Goal: Find specific page/section: Find specific page/section

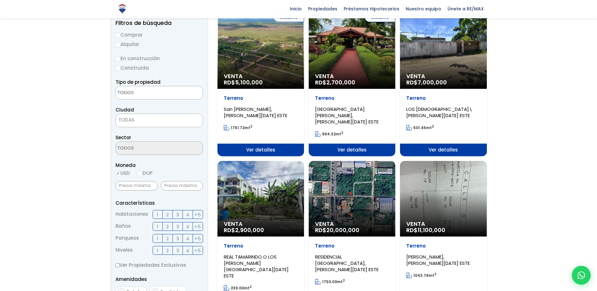
scroll to position [84, 0]
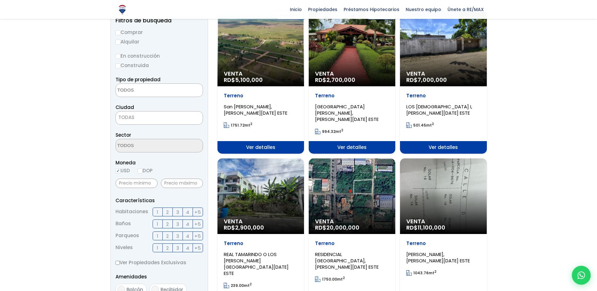
click at [164, 86] on textarea "Search" at bounding box center [146, 91] width 61 height 14
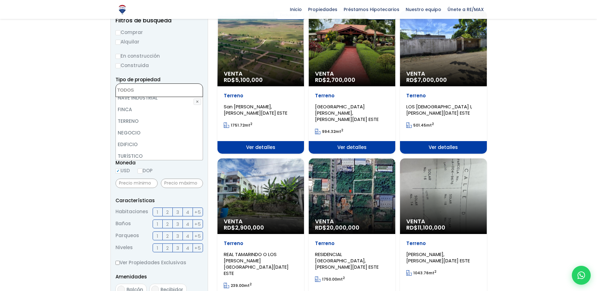
scroll to position [31, 0]
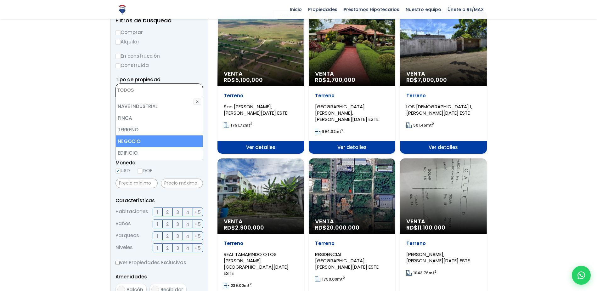
click at [154, 135] on li "NEGOCIO" at bounding box center [159, 141] width 87 height 12
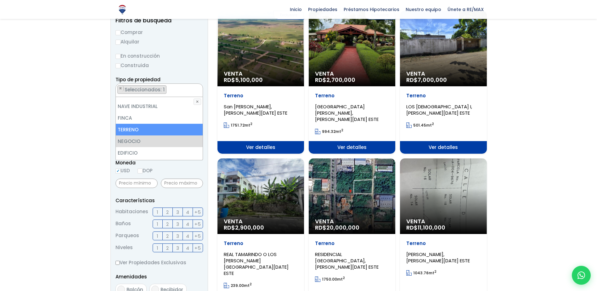
click at [162, 124] on li "TERRENO" at bounding box center [159, 130] width 87 height 12
select select "land"
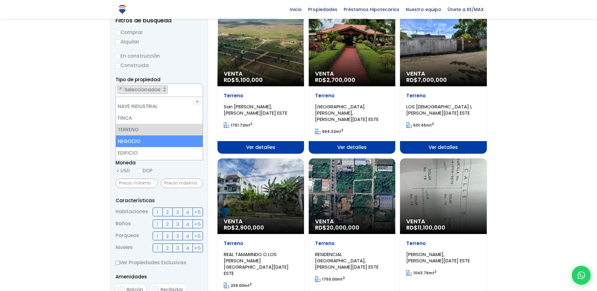
click at [156, 135] on li "NEGOCIO" at bounding box center [159, 141] width 87 height 12
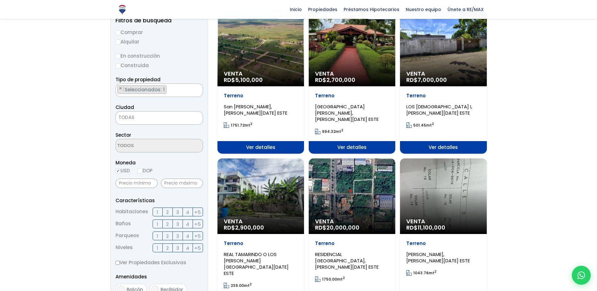
click at [166, 113] on span "TODAS" at bounding box center [159, 117] width 87 height 9
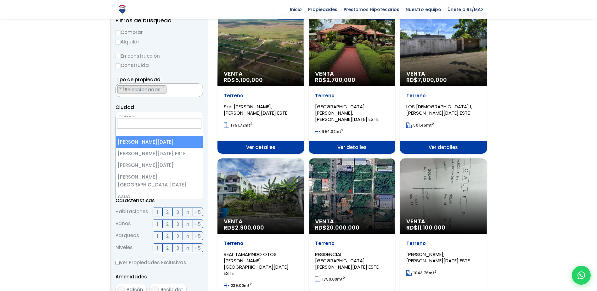
select select "1"
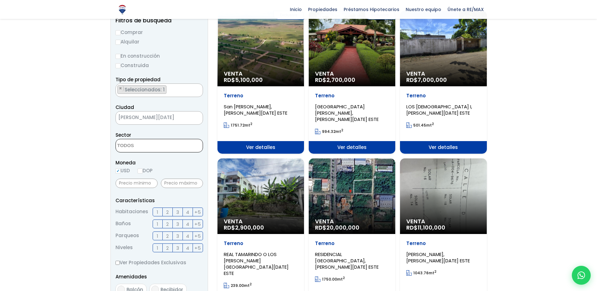
click at [144, 140] on textarea "Search" at bounding box center [146, 146] width 61 height 14
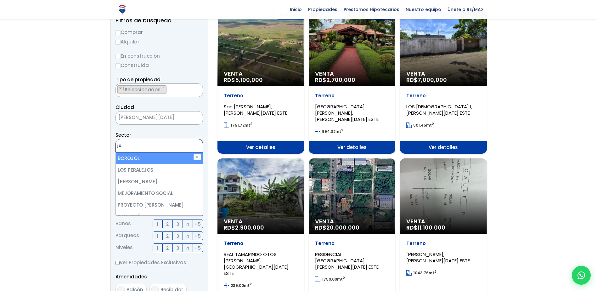
type textarea "j"
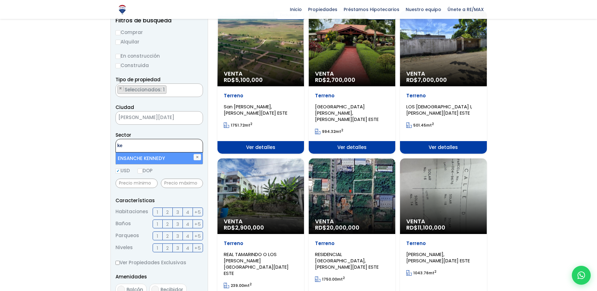
type textarea "k"
